Goal: Transaction & Acquisition: Purchase product/service

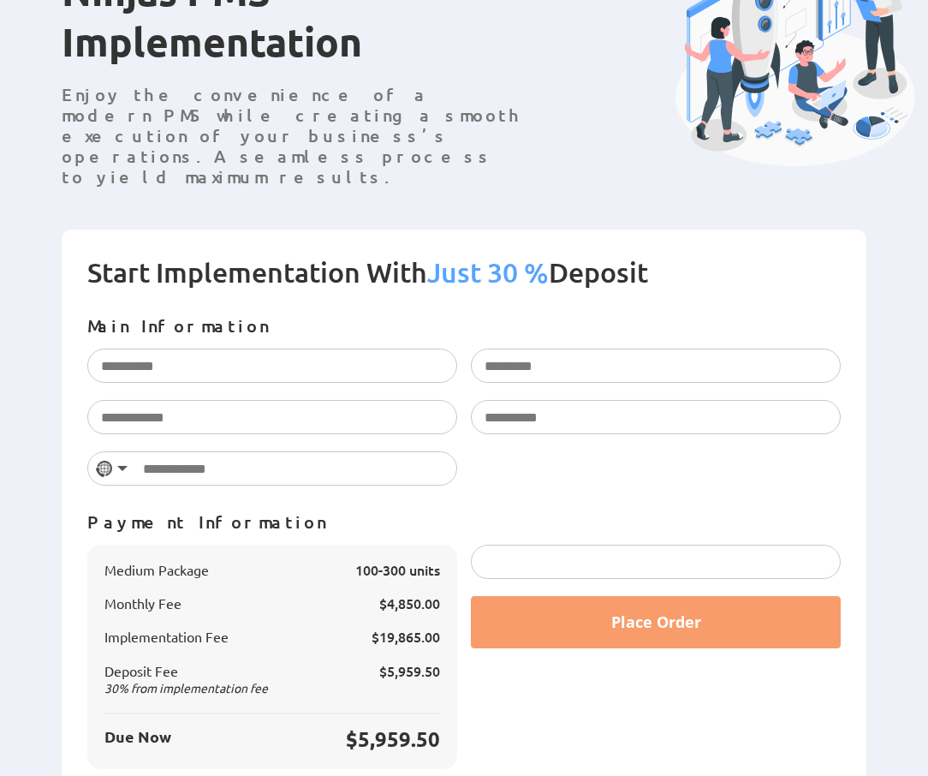
scroll to position [212, 0]
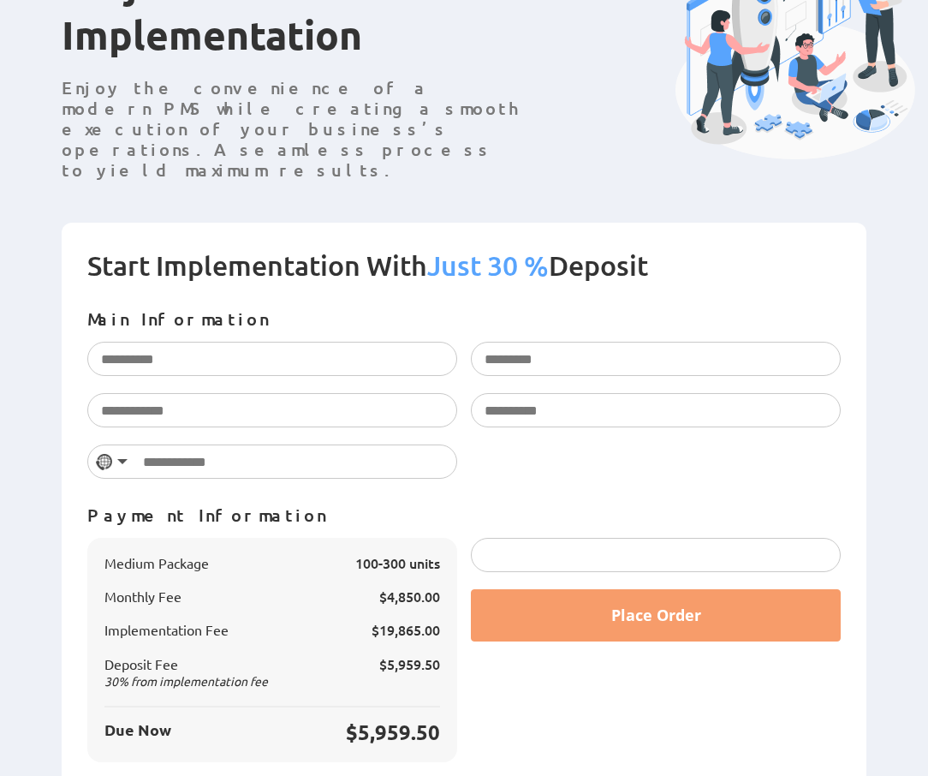
click at [857, 354] on form "Start Implementation With Just 30 % Deposit Main Information Please enter your …" at bounding box center [464, 518] width 805 height 591
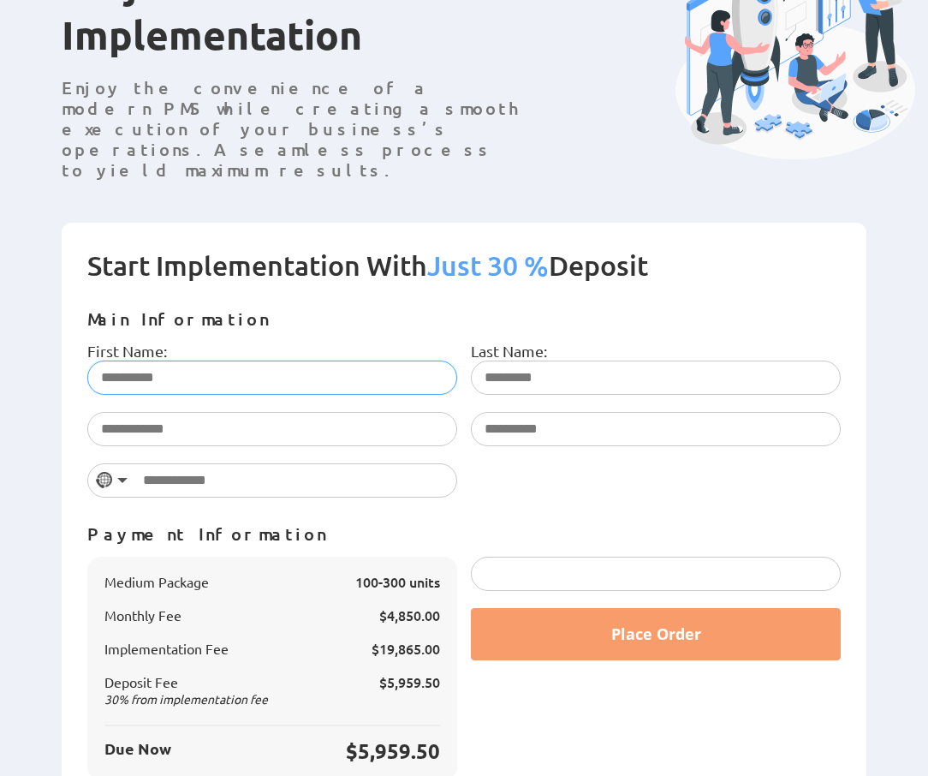
click at [185, 360] on input "First Name:" at bounding box center [272, 377] width 370 height 34
click at [283, 308] on p "Main Information" at bounding box center [463, 318] width 753 height 21
click at [223, 360] on input "First Name:" at bounding box center [272, 377] width 370 height 34
click at [584, 440] on div "First Name: Please enter your first name. Last Name: Please enter your last nam…" at bounding box center [463, 428] width 767 height 173
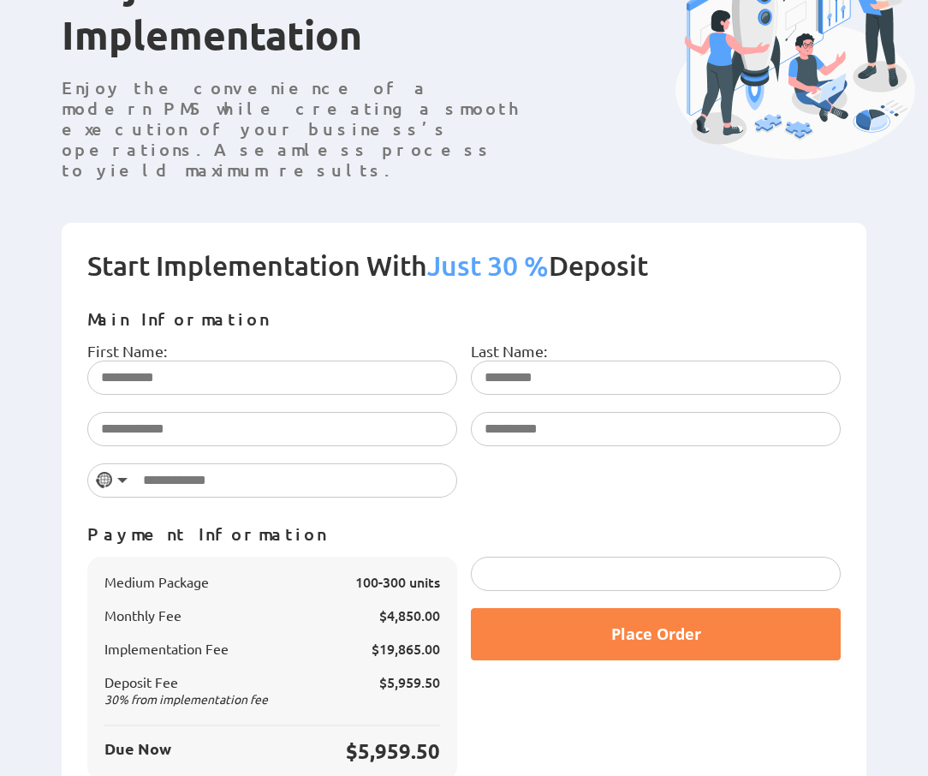
click at [558, 608] on button "Place Order" at bounding box center [656, 634] width 370 height 52
click at [562, 608] on button "Place Order" at bounding box center [656, 634] width 370 height 52
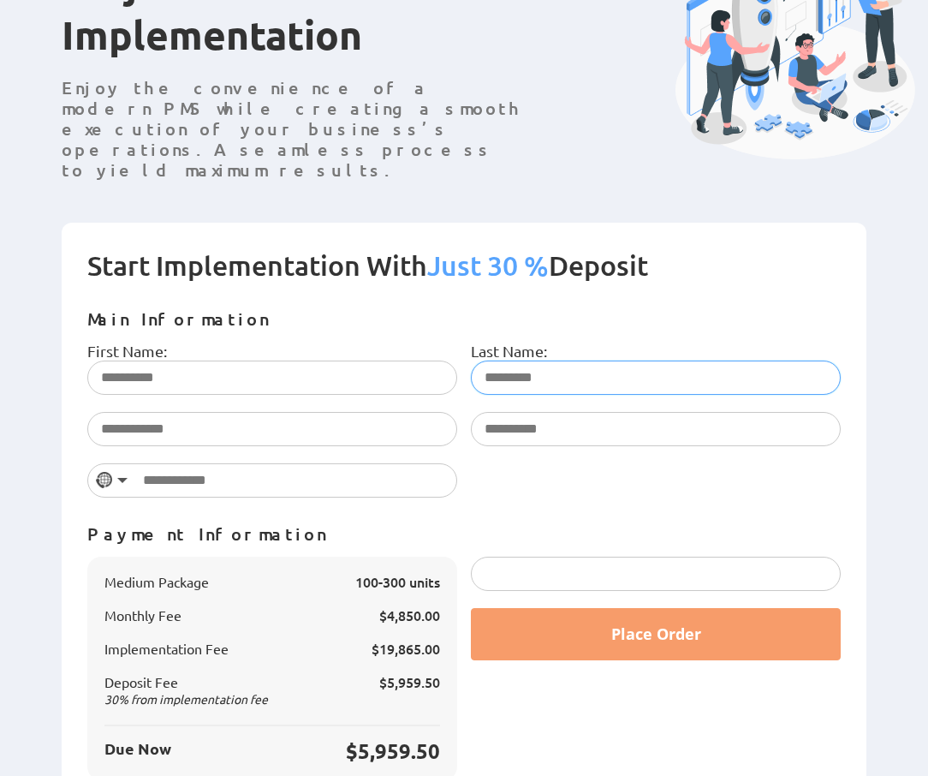
click at [551, 360] on input "Last Name:" at bounding box center [656, 377] width 370 height 34
click at [142, 342] on label "First Name:" at bounding box center [127, 351] width 80 height 18
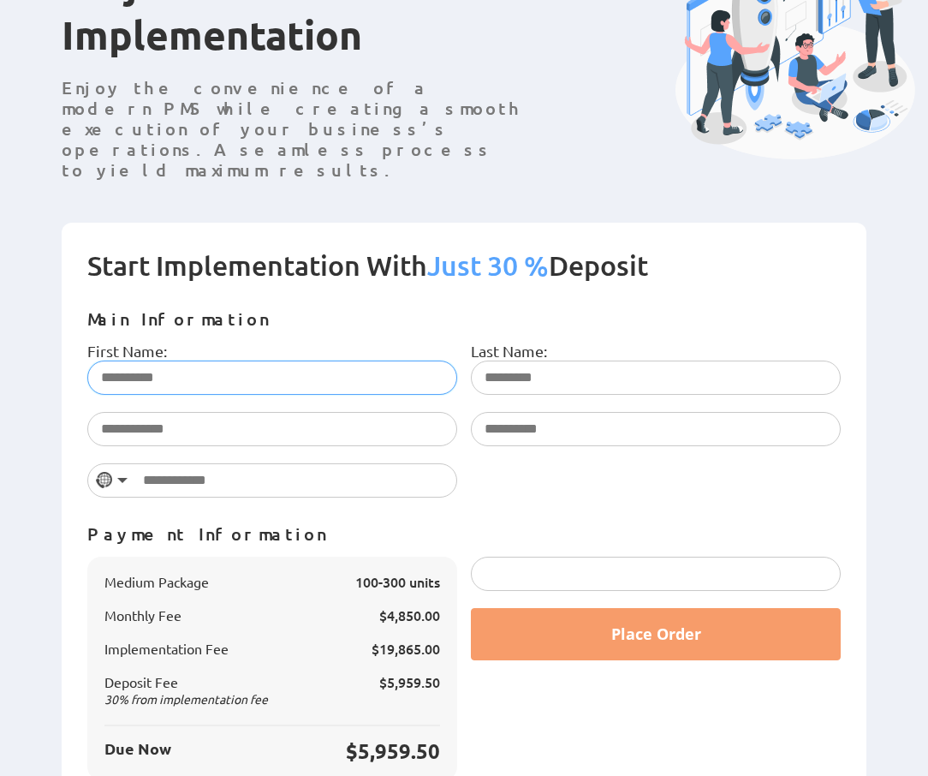
click at [142, 360] on input "First Name:" at bounding box center [272, 377] width 370 height 34
